Goal: Transaction & Acquisition: Purchase product/service

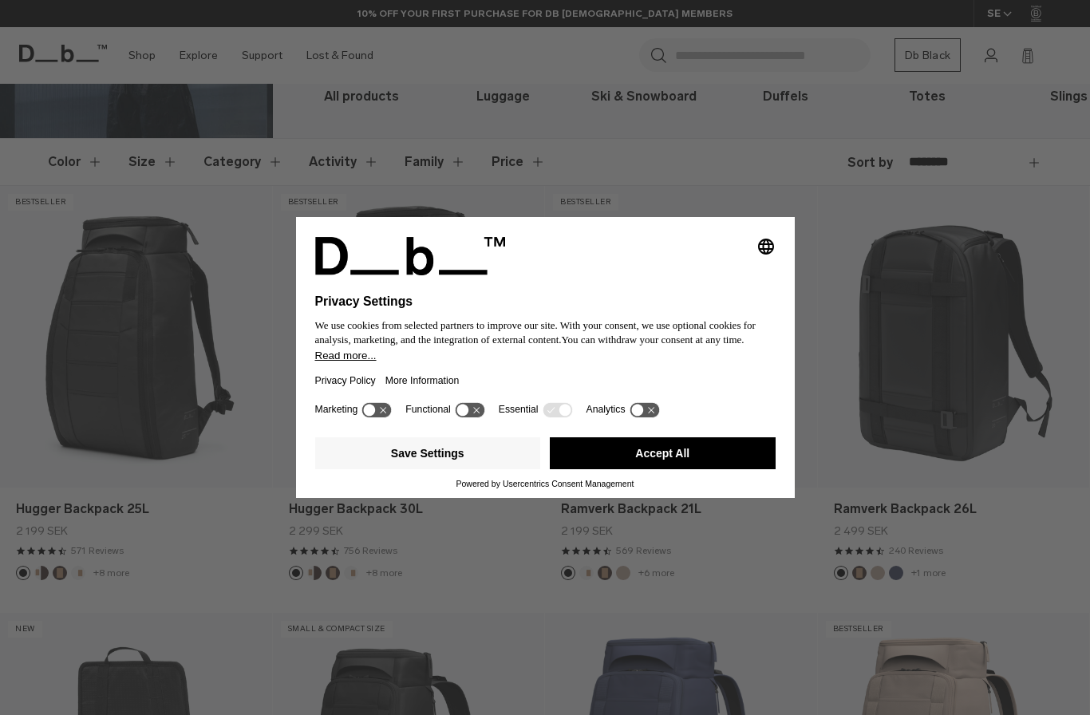
click at [718, 469] on button "Accept All" at bounding box center [663, 453] width 226 height 32
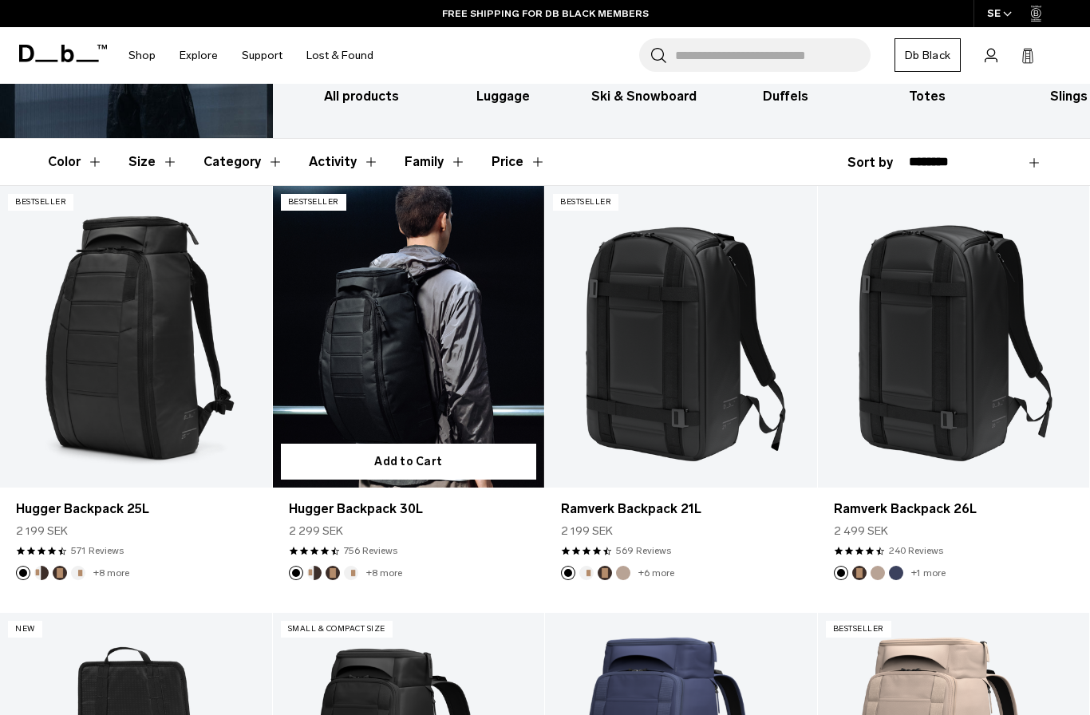
click at [408, 513] on link "Hugger Backpack 30L" at bounding box center [409, 508] width 240 height 19
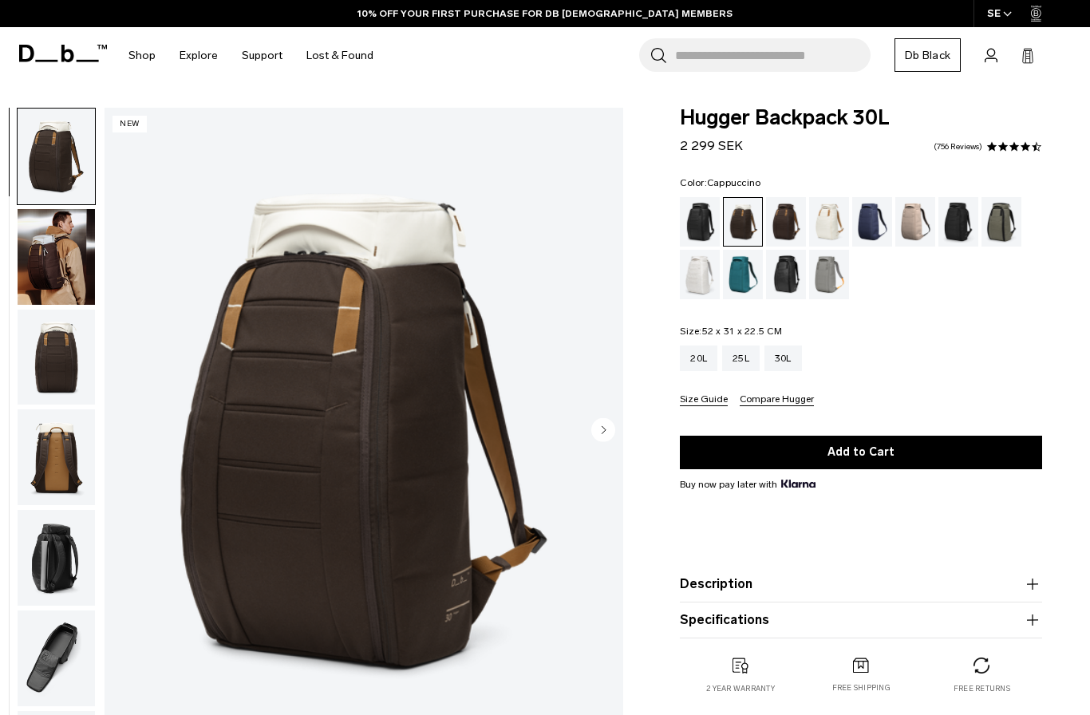
click at [965, 230] on div "Charcoal Grey" at bounding box center [958, 221] width 41 height 49
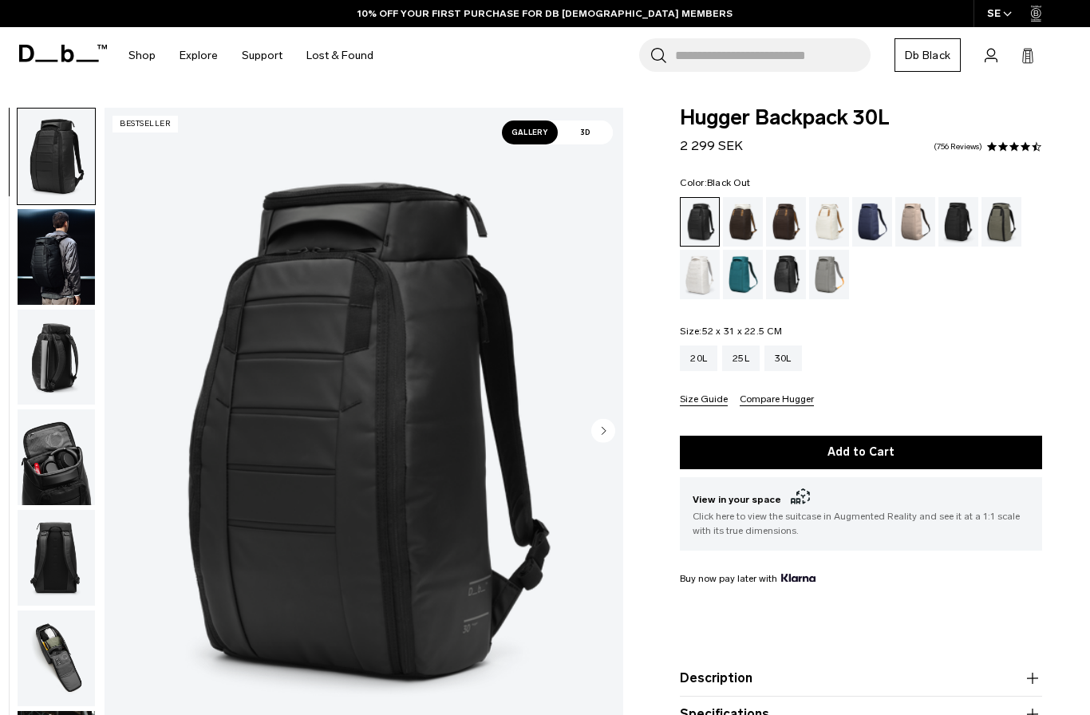
click at [85, 236] on img "button" at bounding box center [56, 257] width 77 height 96
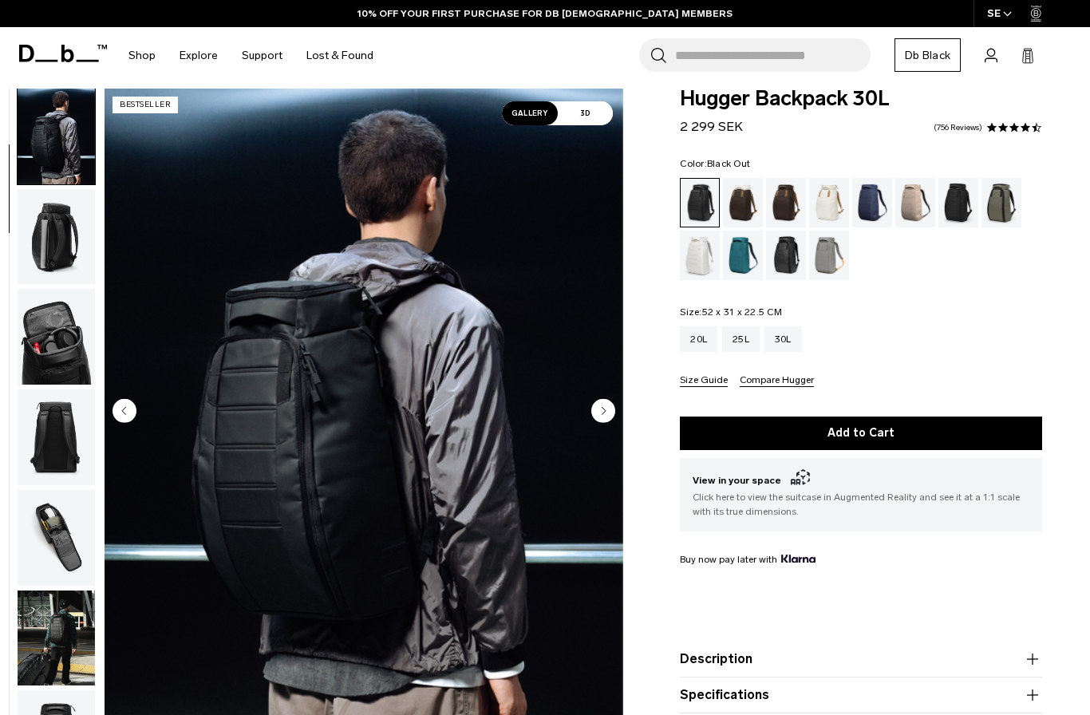
scroll to position [80, 0]
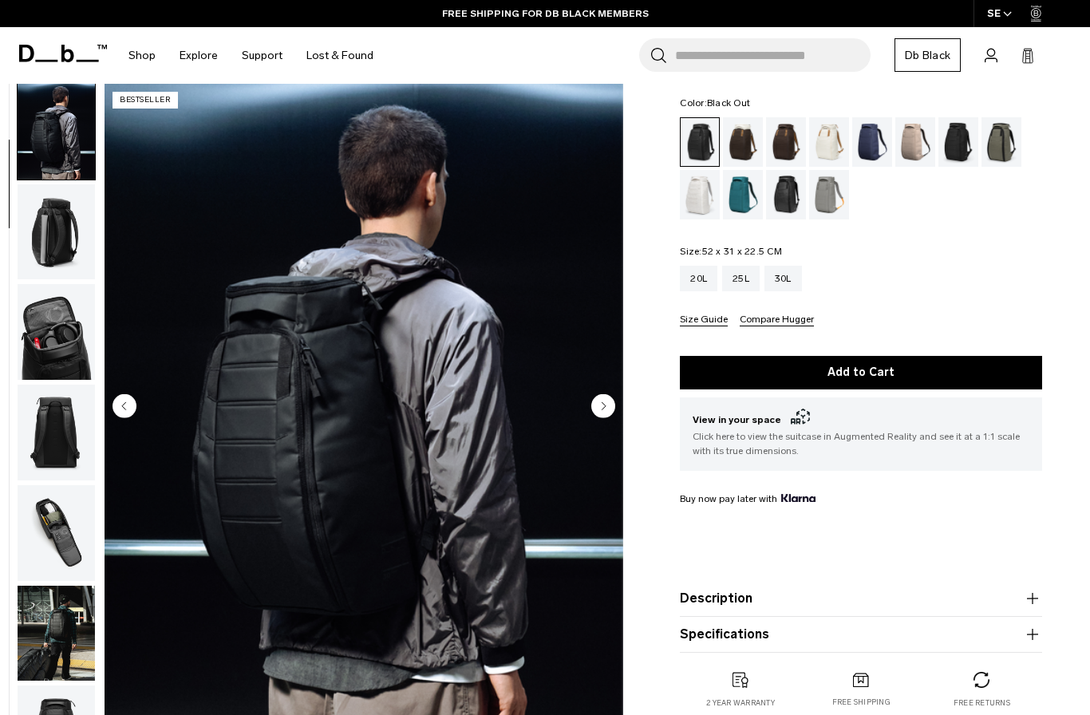
click at [610, 414] on circle "Next slide" at bounding box center [603, 406] width 24 height 24
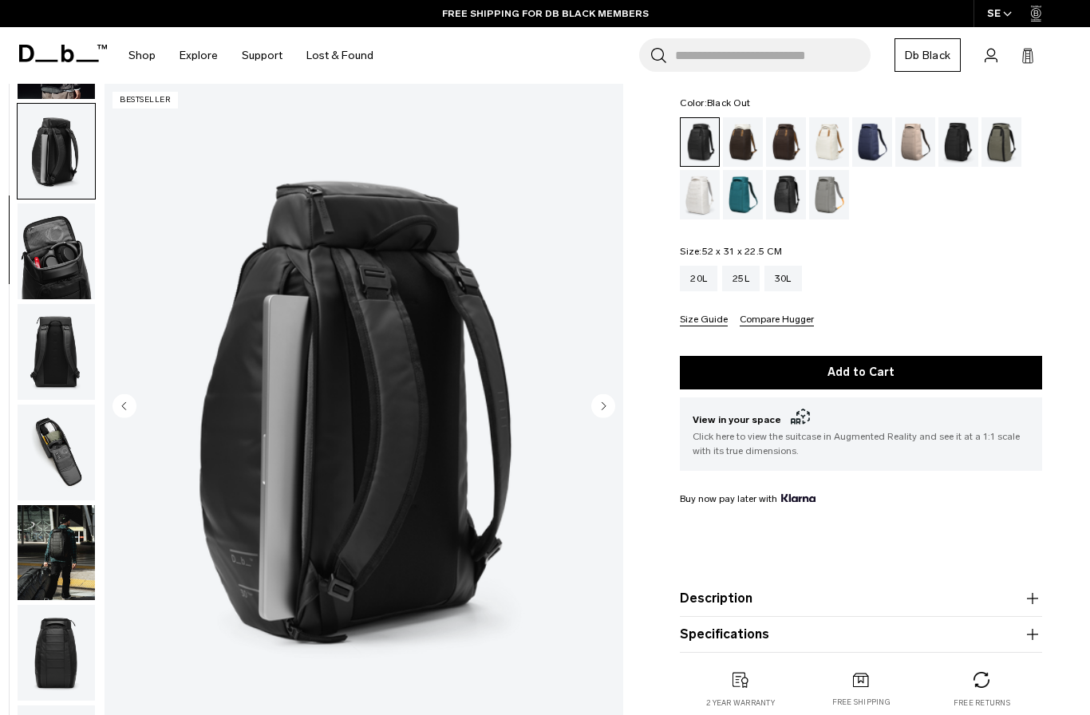
scroll to position [203, 0]
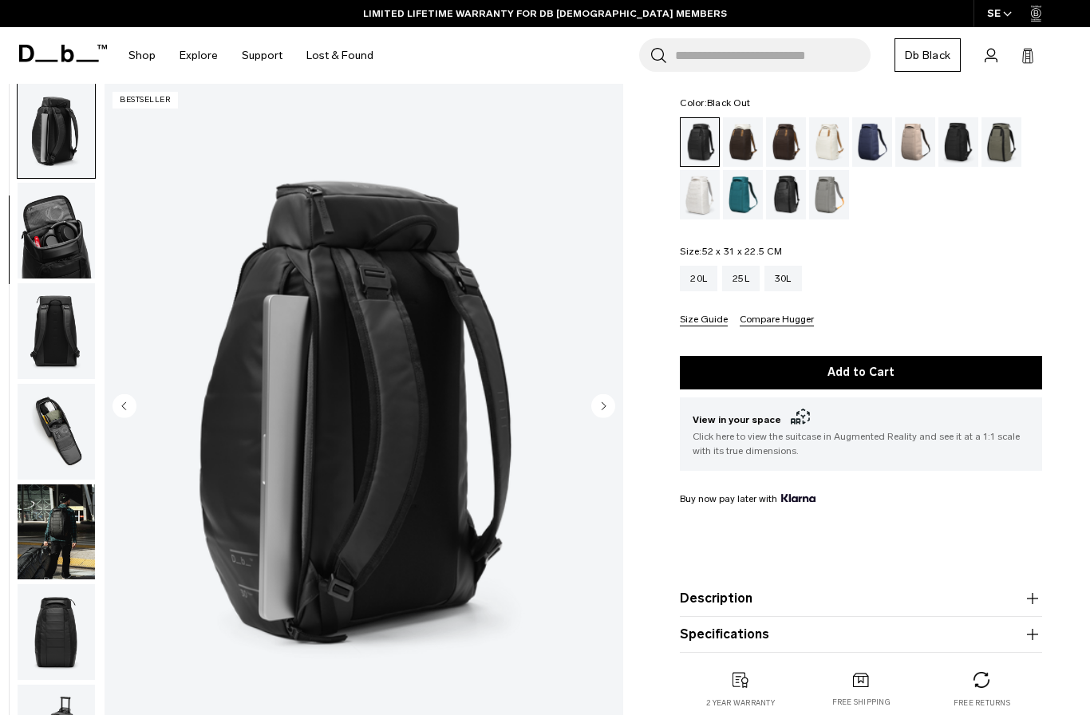
click at [608, 405] on circle "Next slide" at bounding box center [603, 406] width 24 height 24
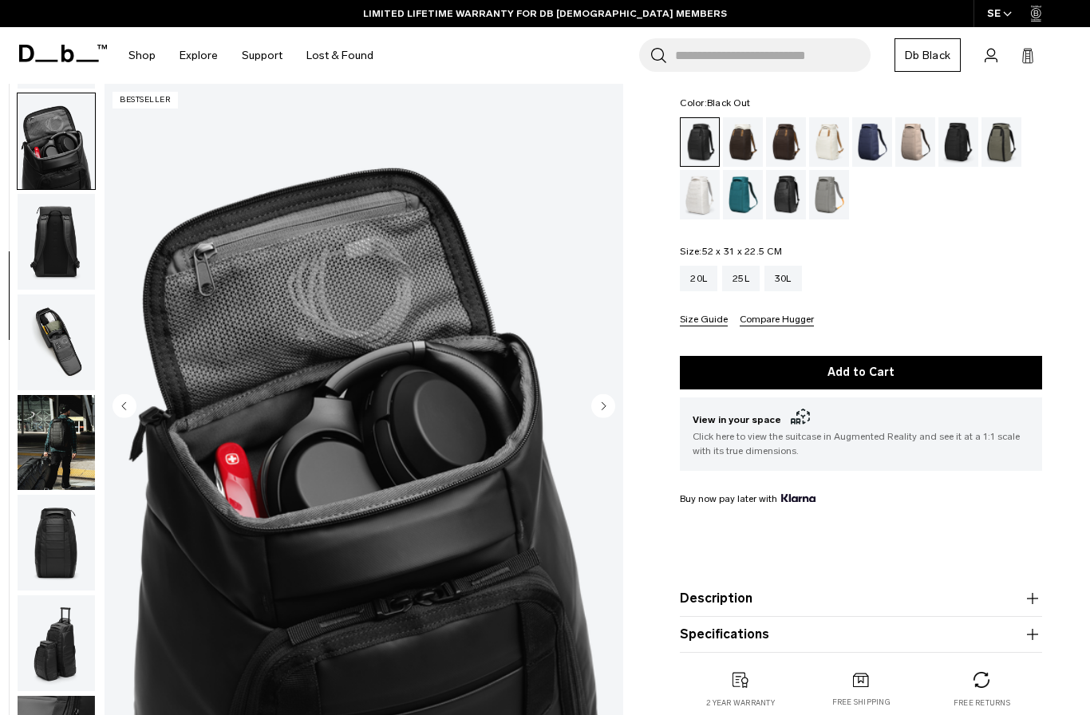
scroll to position [305, 0]
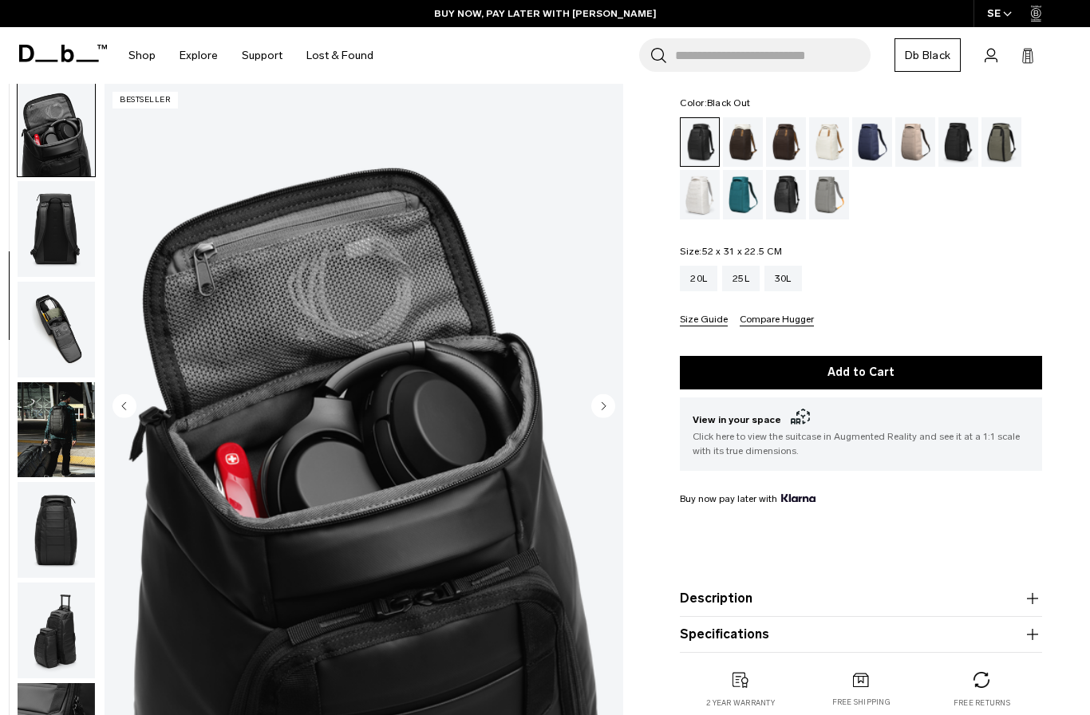
click at [606, 404] on circle "Next slide" at bounding box center [603, 406] width 24 height 24
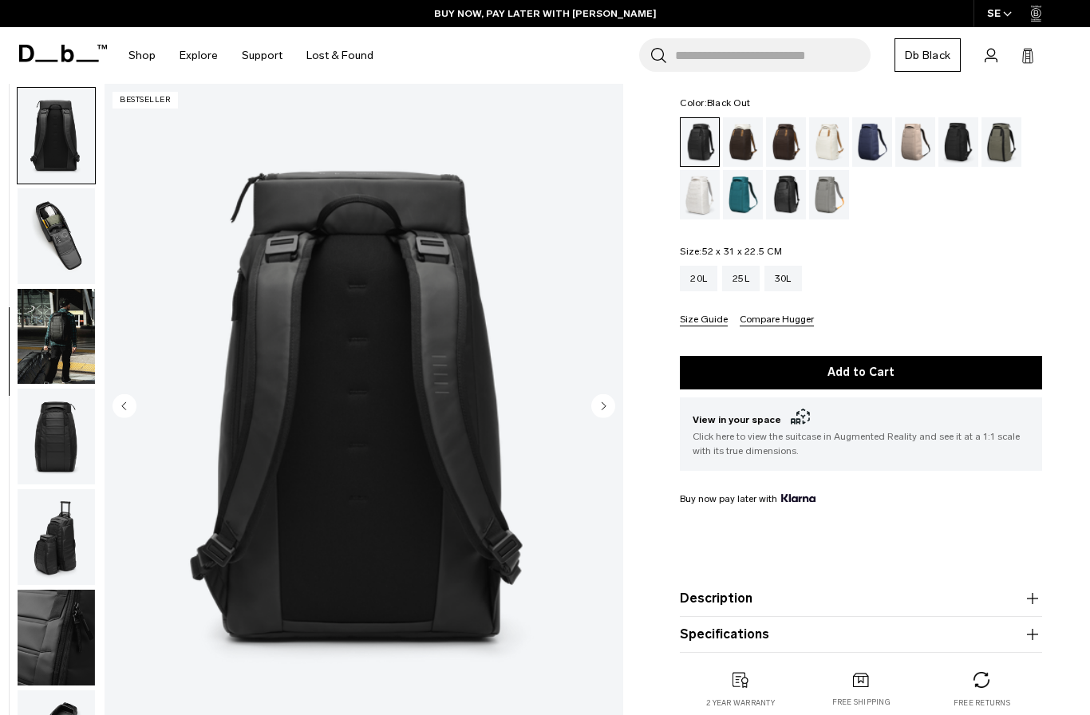
scroll to position [406, 0]
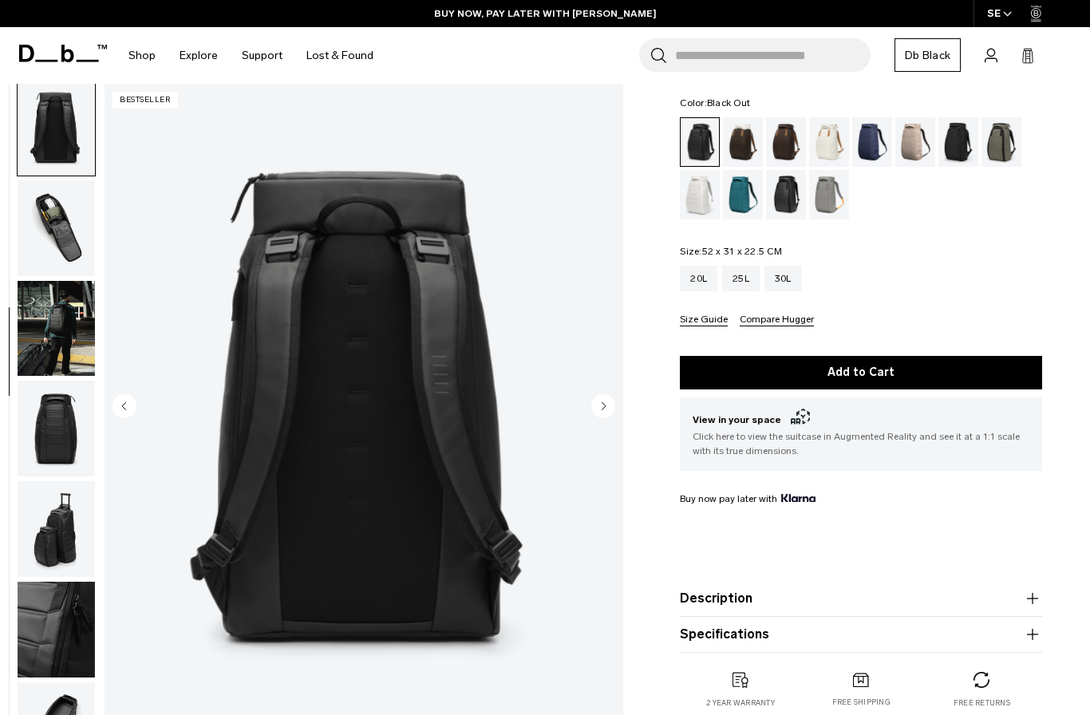
click at [606, 403] on circle "Next slide" at bounding box center [603, 406] width 24 height 24
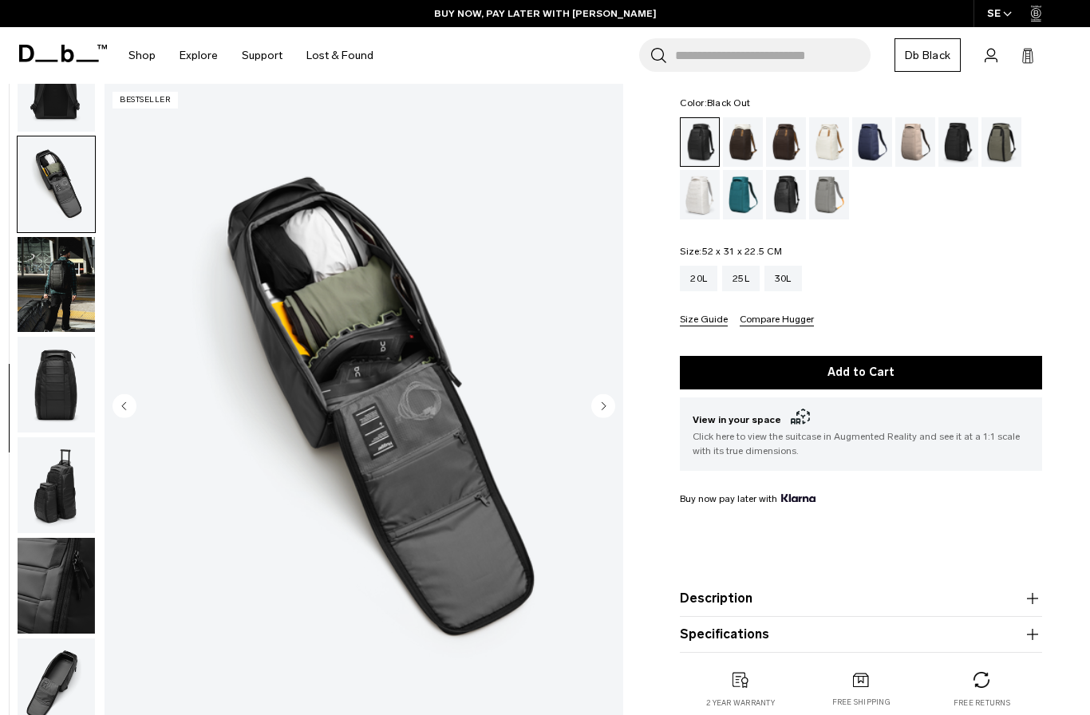
scroll to position [466, 0]
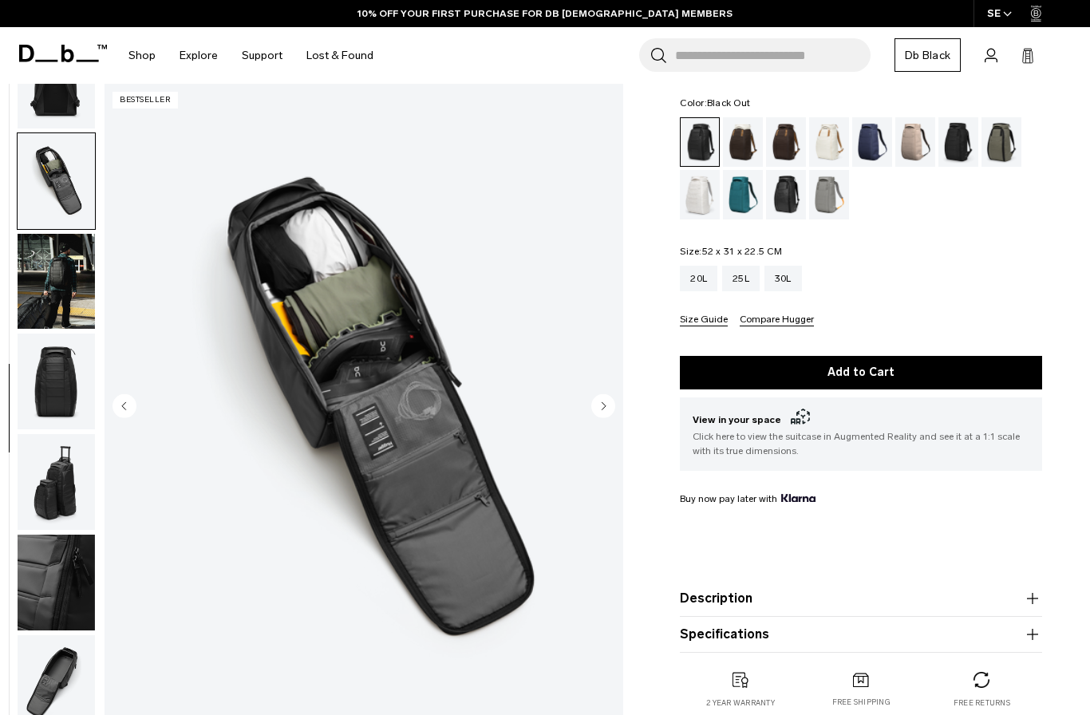
click at [608, 403] on circle "Next slide" at bounding box center [603, 406] width 24 height 24
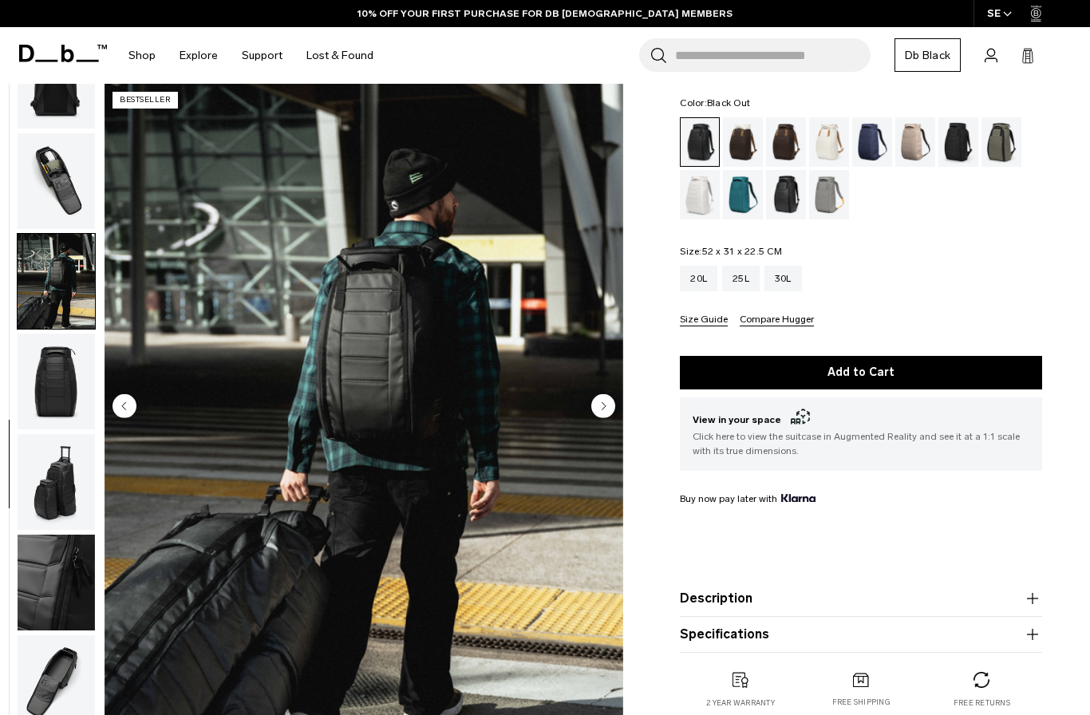
click at [606, 399] on circle "Next slide" at bounding box center [603, 406] width 24 height 24
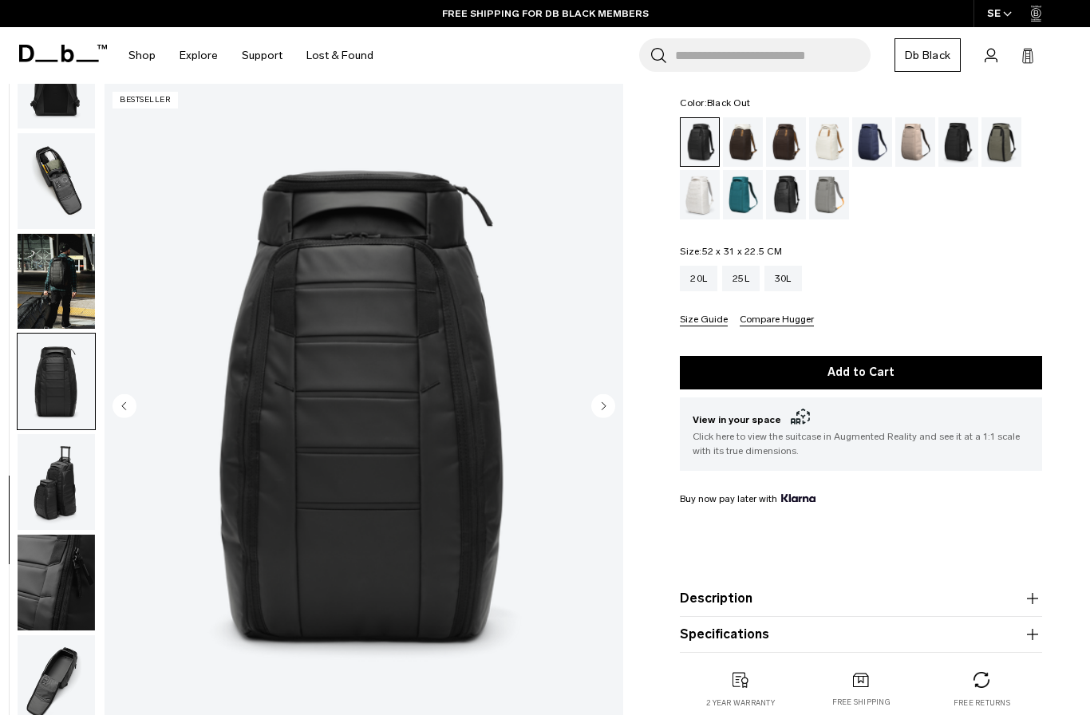
click at [605, 405] on circle "Next slide" at bounding box center [603, 406] width 24 height 24
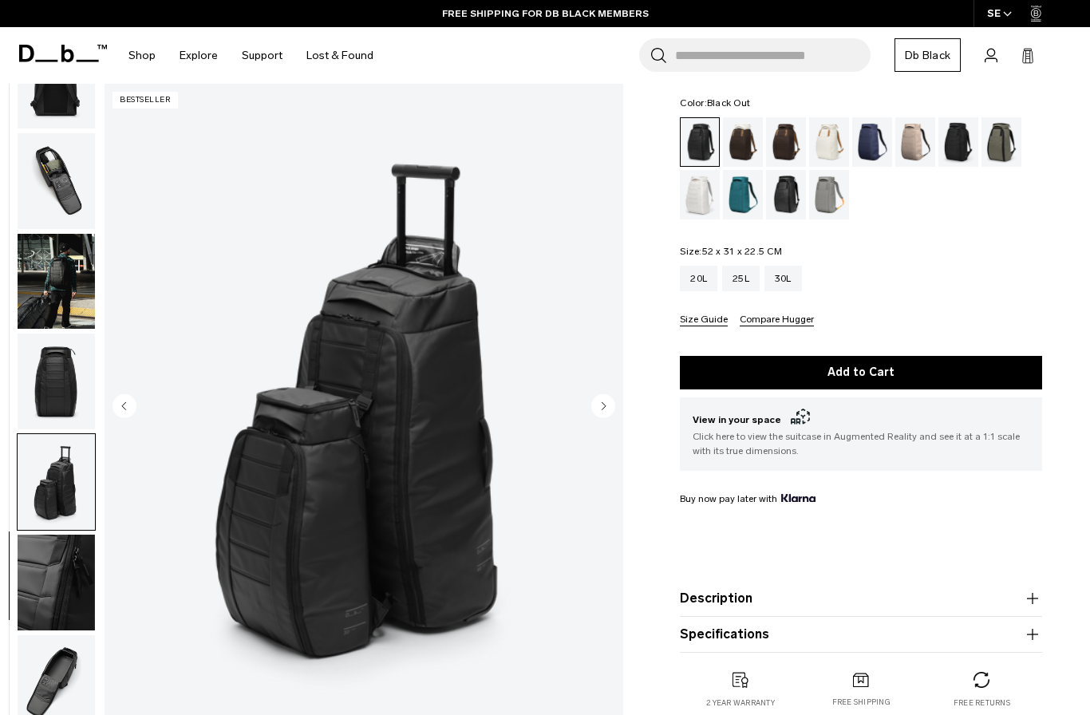
click at [601, 402] on circle "Next slide" at bounding box center [603, 406] width 24 height 24
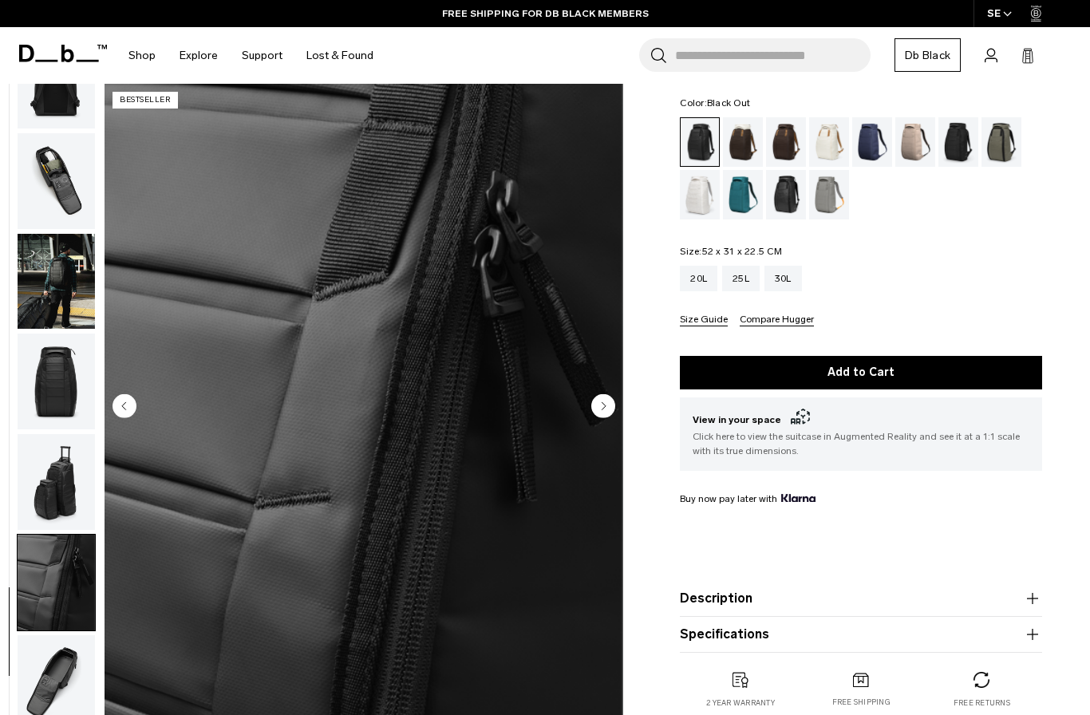
click at [130, 392] on img "10 / 11" at bounding box center [363, 408] width 519 height 648
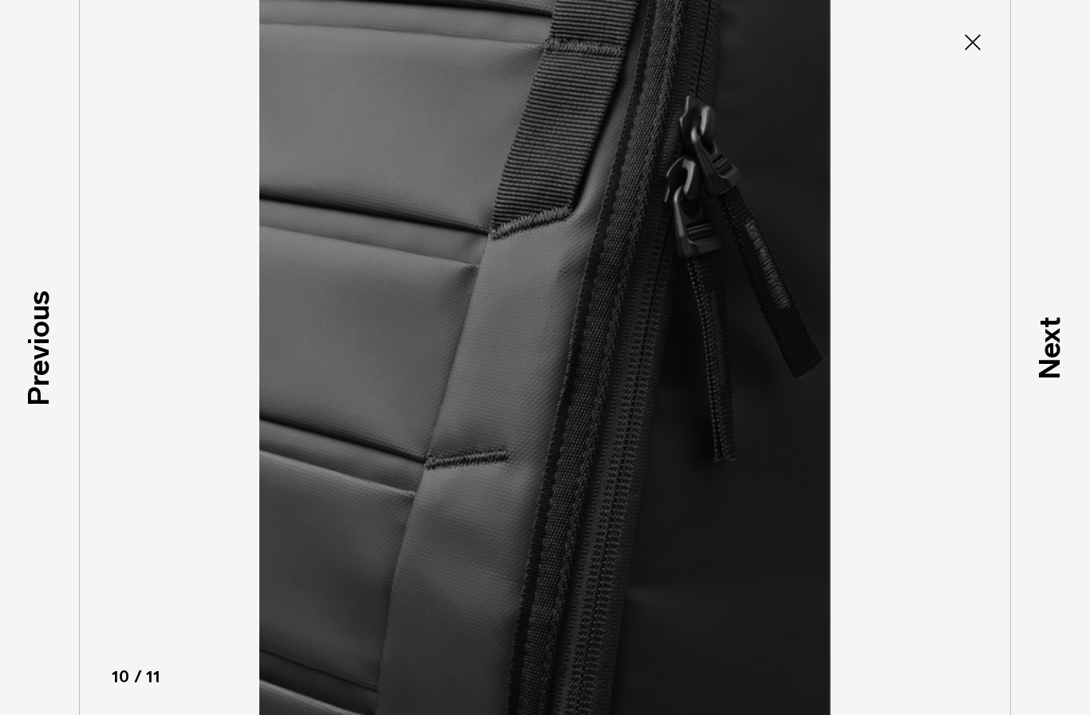
click at [972, 46] on icon at bounding box center [973, 43] width 26 height 26
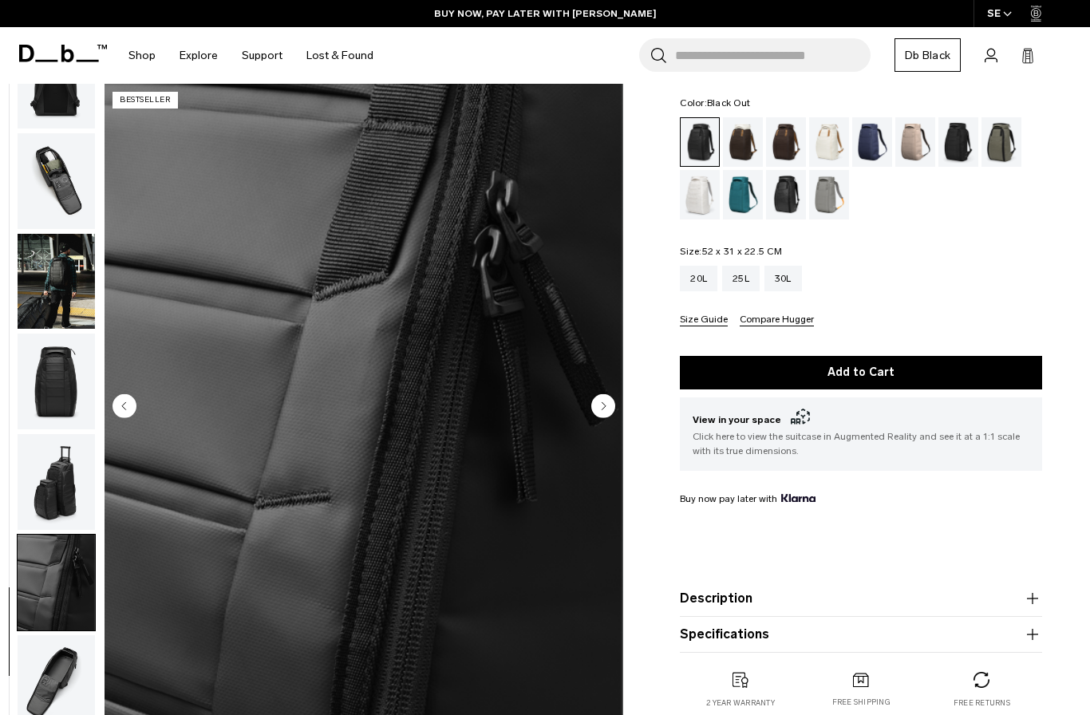
click at [600, 411] on circle "Next slide" at bounding box center [603, 406] width 24 height 24
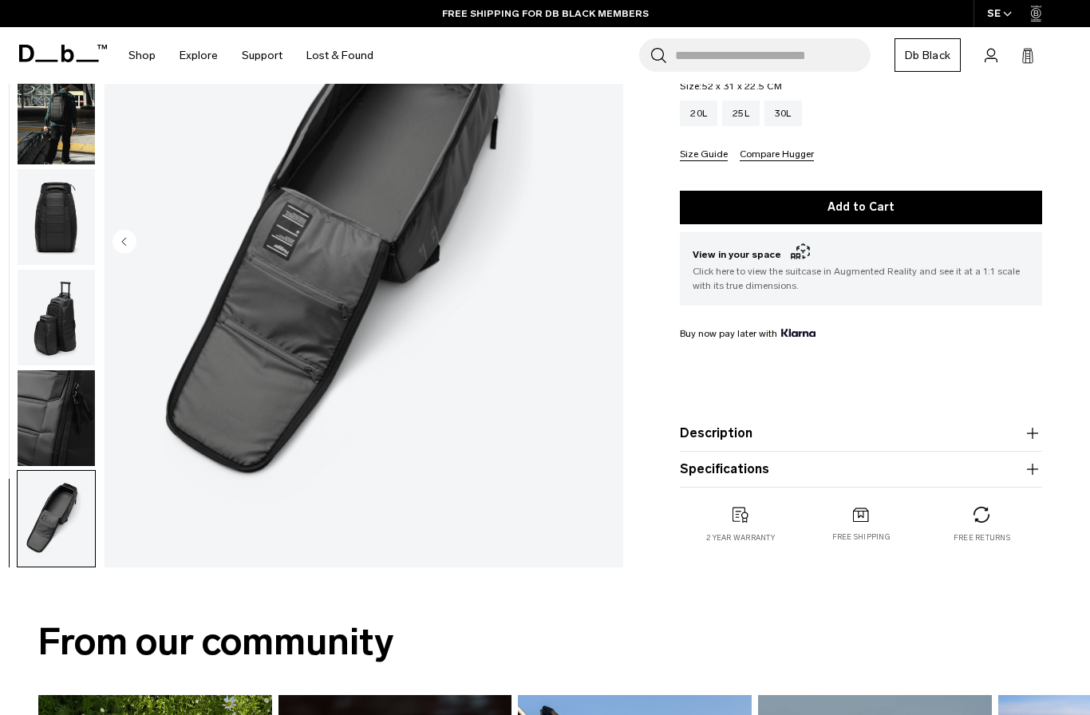
scroll to position [0, 0]
